Goal: Transaction & Acquisition: Purchase product/service

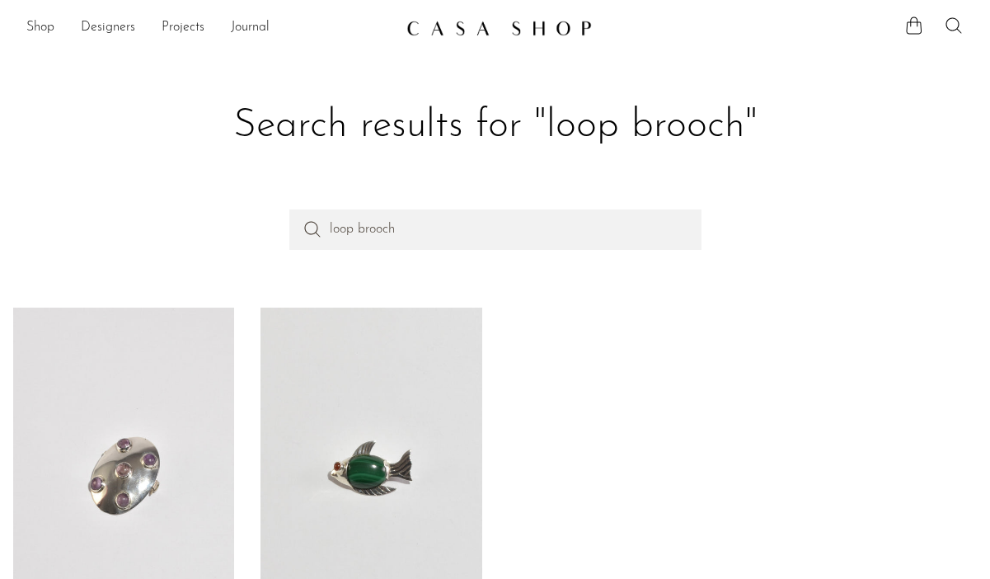
scroll to position [151, 0]
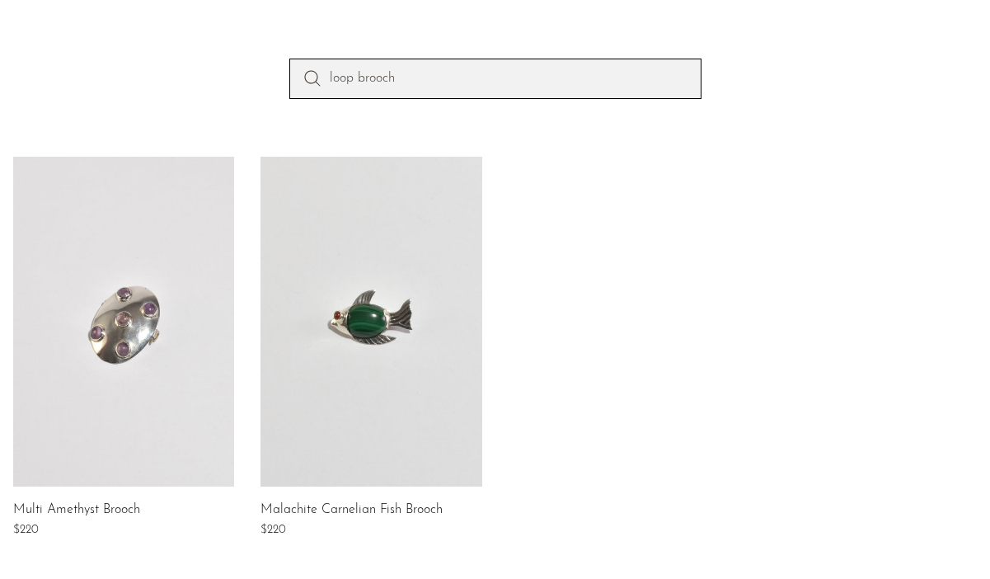
drag, startPoint x: 570, startPoint y: 87, endPoint x: 354, endPoint y: 12, distance: 228.4
click at [354, 12] on section "Search results for "loop brooch" loop brooch Multi Amethyst Brooch $220 Malachi…" at bounding box center [495, 271] width 990 height 759
type input "green blown glass vase"
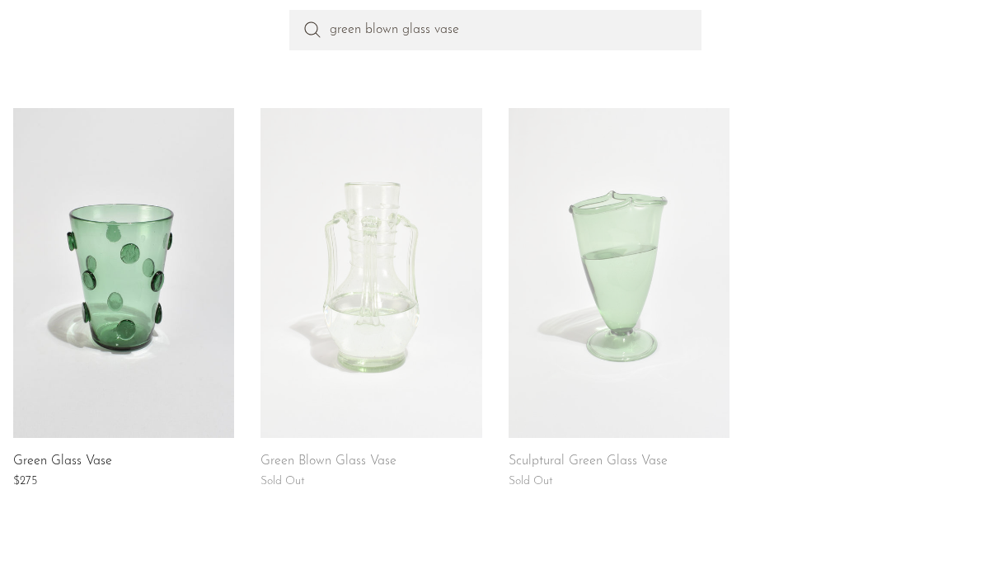
scroll to position [200, 0]
click at [392, 374] on link at bounding box center [371, 272] width 221 height 330
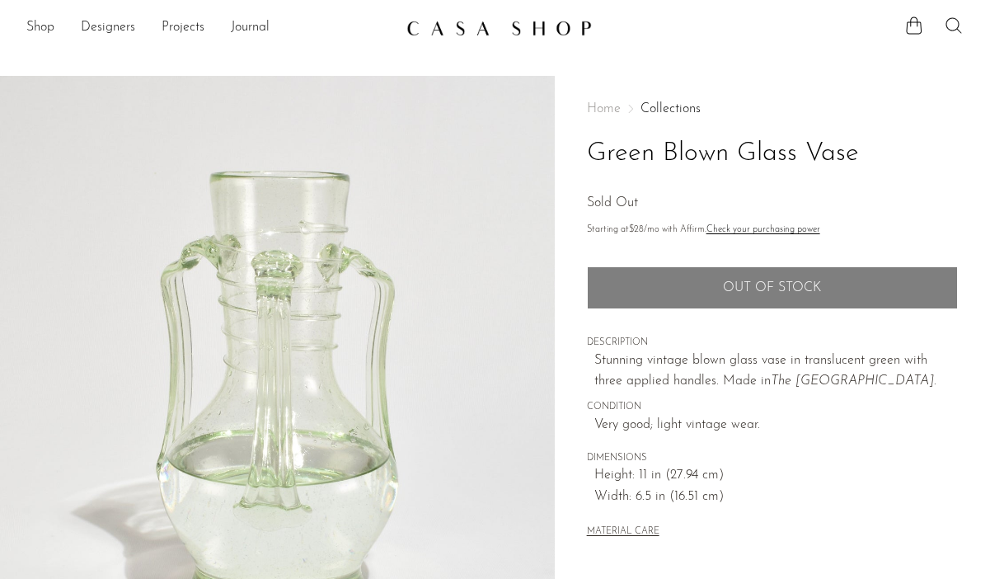
click at [952, 26] on icon at bounding box center [954, 26] width 20 height 20
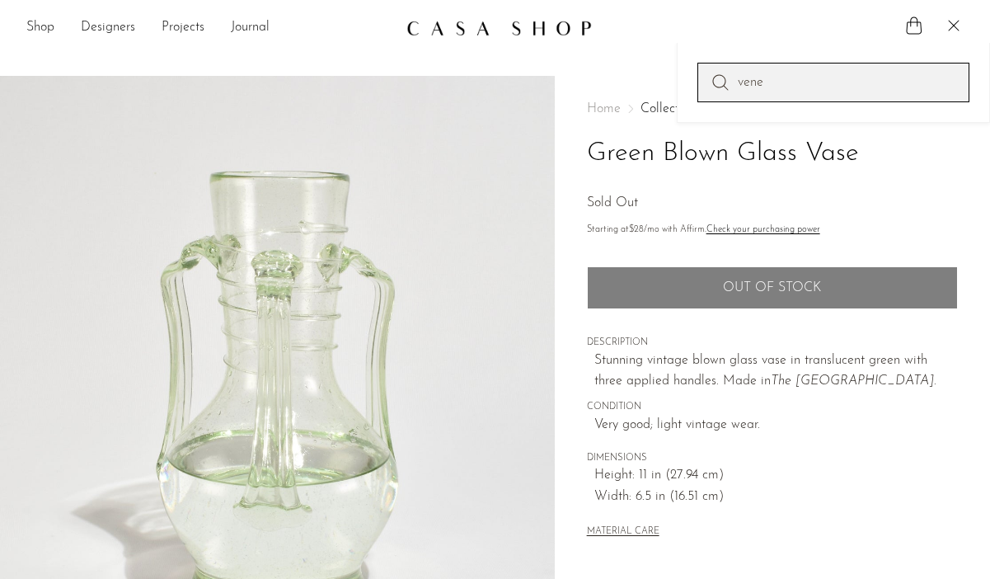
type input "venetian glass vase"
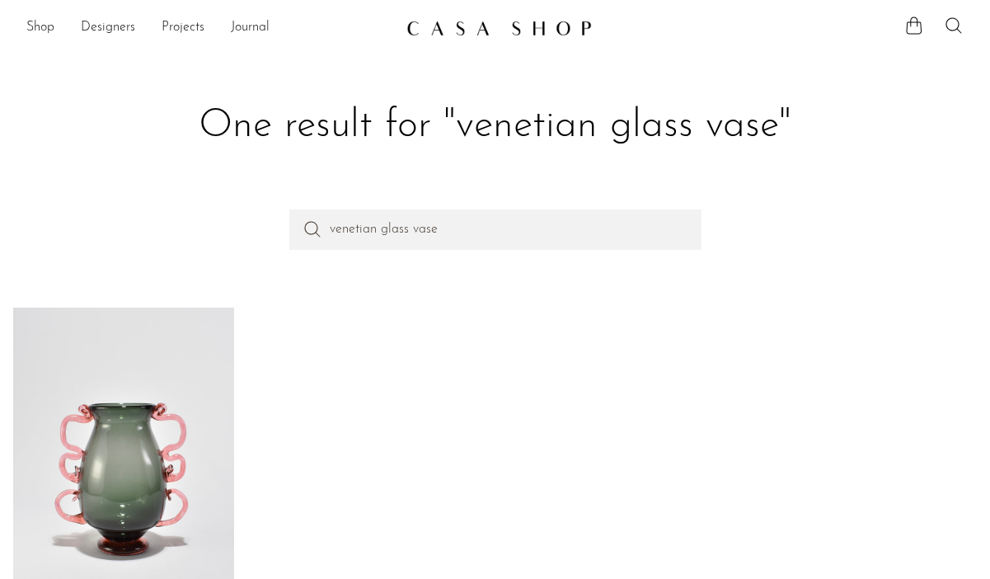
click at [136, 435] on link at bounding box center [123, 473] width 221 height 330
